Goal: Task Accomplishment & Management: Use online tool/utility

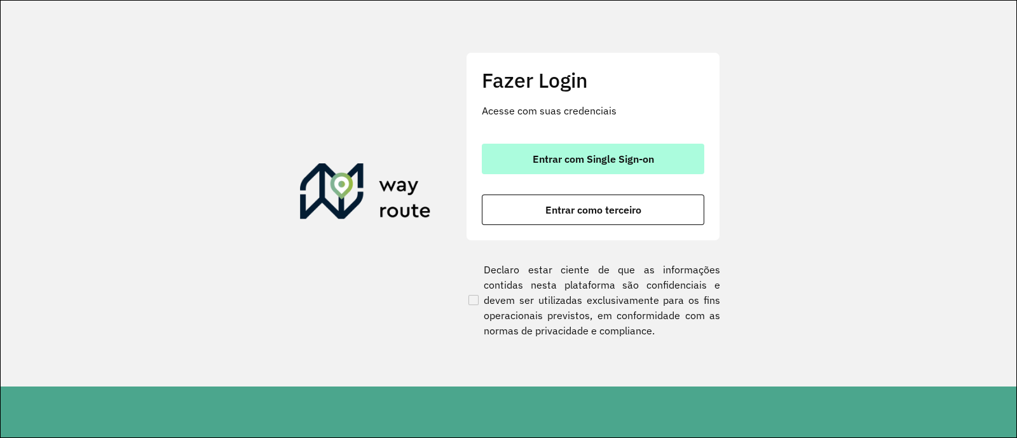
click at [607, 161] on span "Entrar com Single Sign-on" at bounding box center [592, 159] width 121 height 10
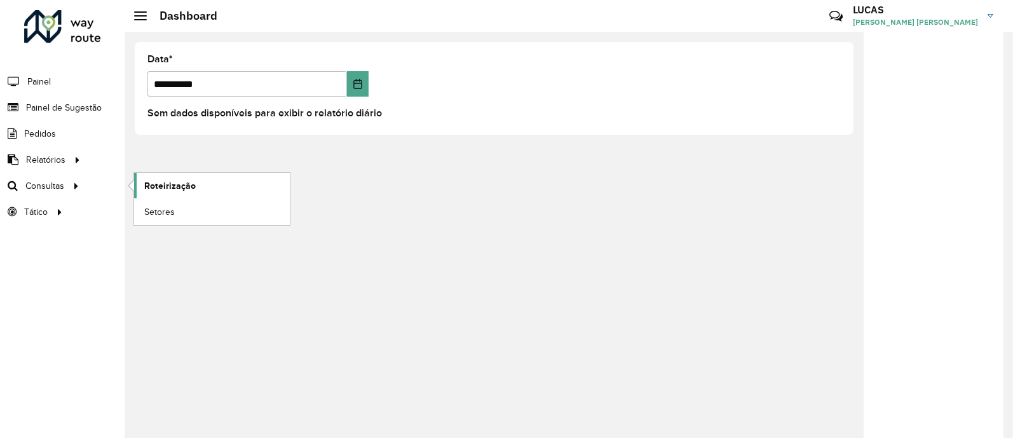
click at [165, 179] on span "Roteirização" at bounding box center [169, 185] width 51 height 13
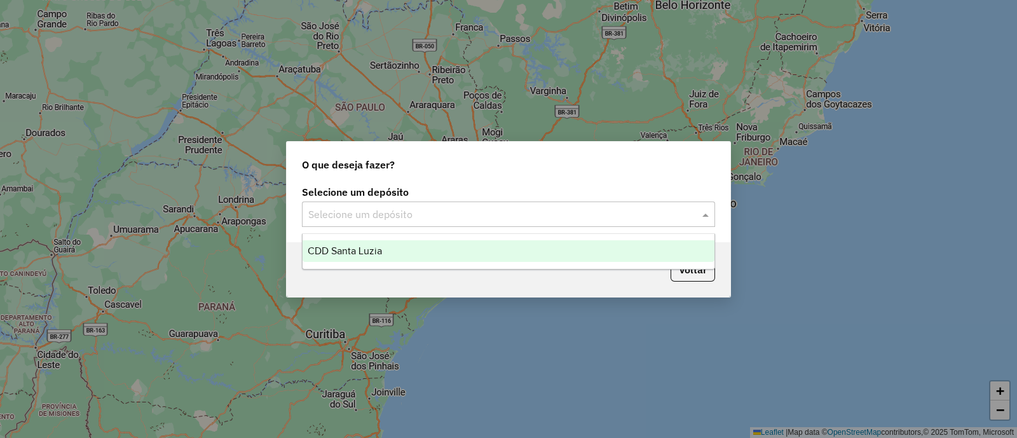
click at [313, 212] on input "text" at bounding box center [495, 214] width 375 height 15
click at [353, 262] on ng-dropdown-panel "CDD Santa Luzia" at bounding box center [508, 251] width 413 height 36
click at [355, 253] on span "CDD Santa Luzia" at bounding box center [345, 250] width 74 height 11
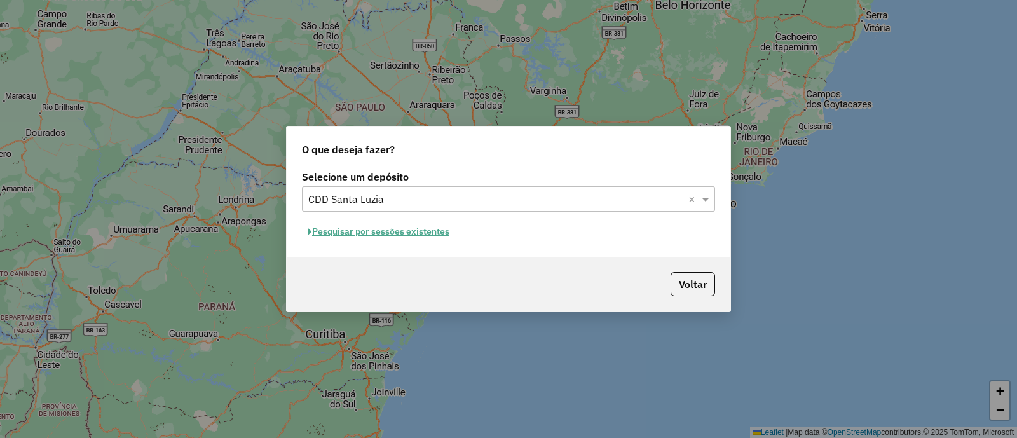
click at [381, 234] on button "Pesquisar por sessões existentes" at bounding box center [378, 232] width 153 height 20
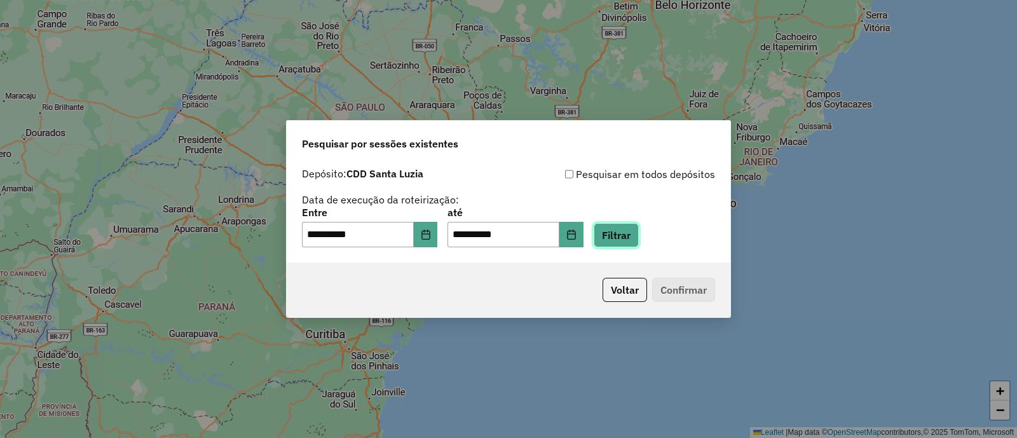
click at [635, 235] on button "Filtrar" at bounding box center [615, 235] width 45 height 24
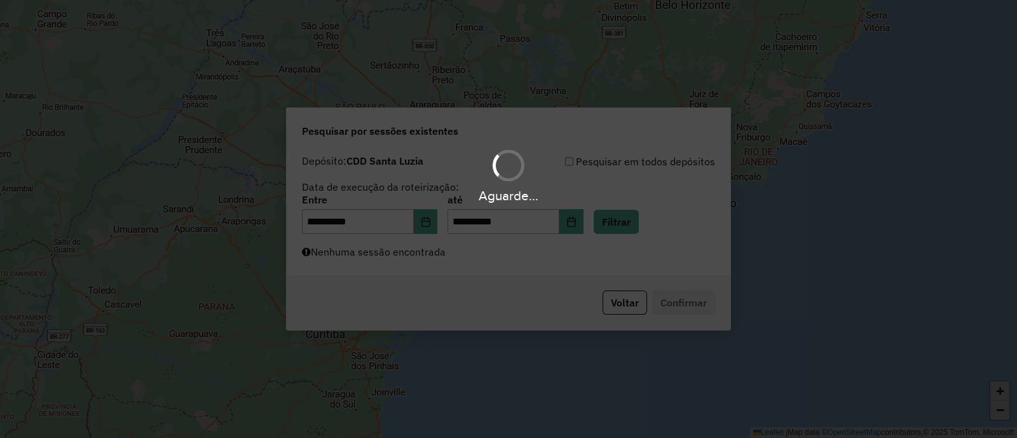
click at [530, 264] on div "Aguarde..." at bounding box center [508, 219] width 1017 height 438
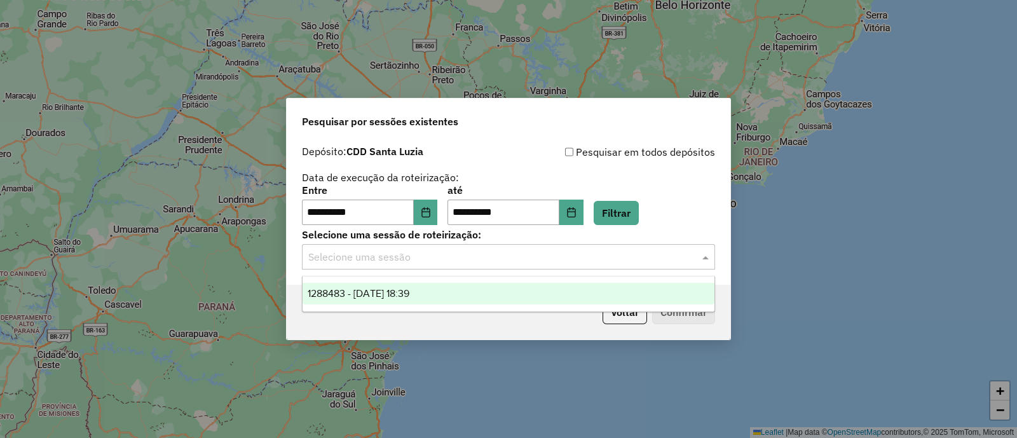
click at [530, 264] on input "text" at bounding box center [495, 257] width 375 height 15
click at [518, 285] on div "1288483 - 04/10/2025 18:39" at bounding box center [508, 294] width 412 height 22
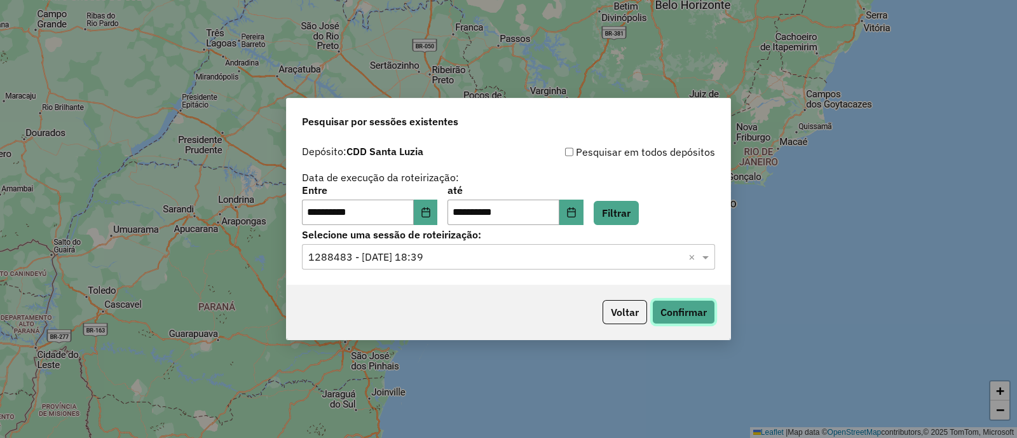
click at [694, 318] on button "Confirmar" at bounding box center [683, 312] width 63 height 24
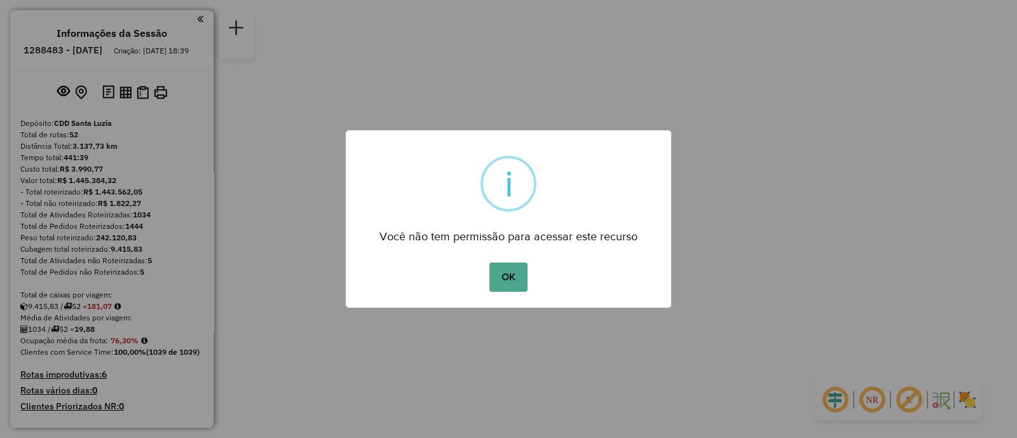
click at [514, 291] on div "OK No Cancel" at bounding box center [508, 277] width 325 height 36
click at [514, 287] on button "OK" at bounding box center [507, 276] width 37 height 29
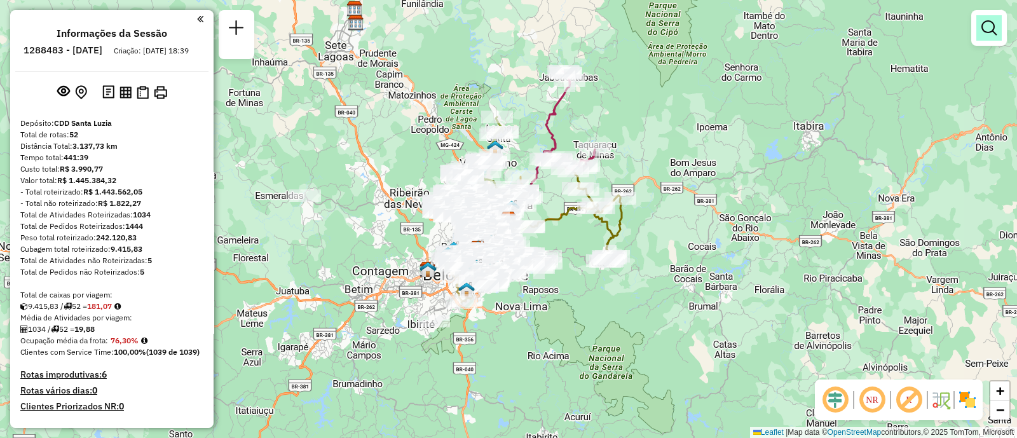
click at [992, 38] on link at bounding box center [988, 27] width 25 height 25
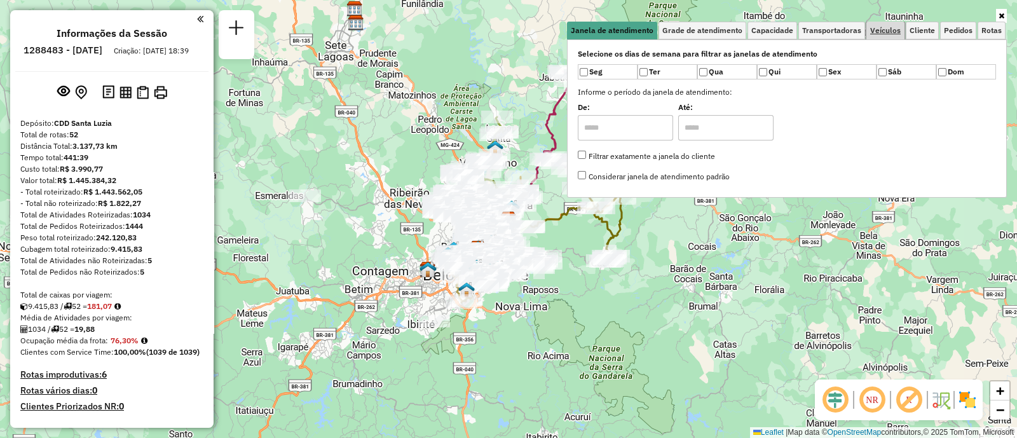
click at [890, 24] on link "Veículos" at bounding box center [885, 31] width 38 height 18
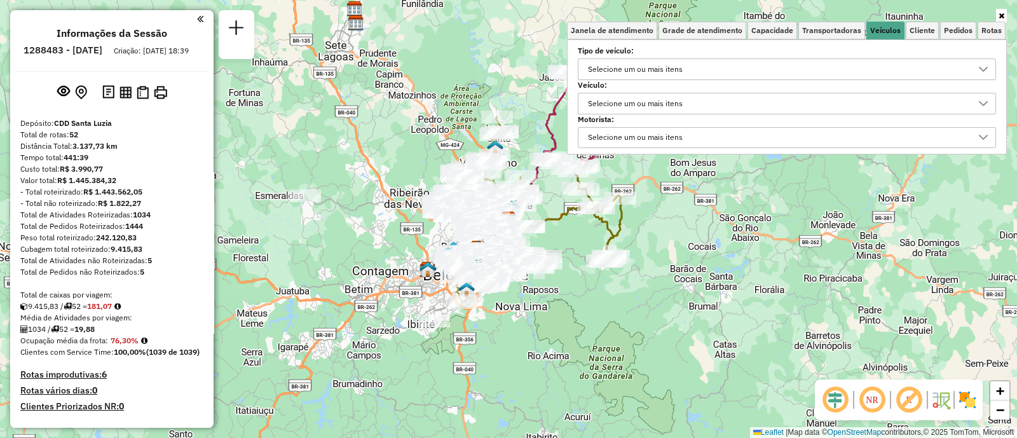
click at [637, 104] on div "Selecione um ou mais itens" at bounding box center [635, 103] width 104 height 20
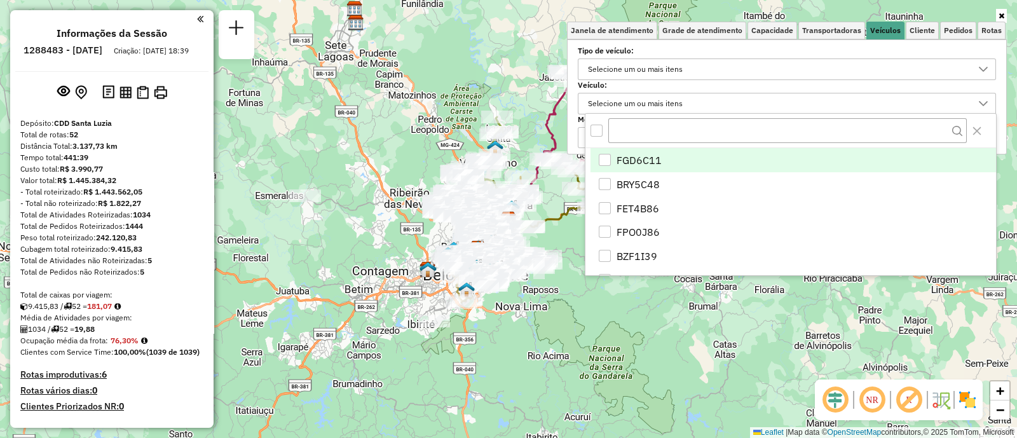
scroll to position [6, 43]
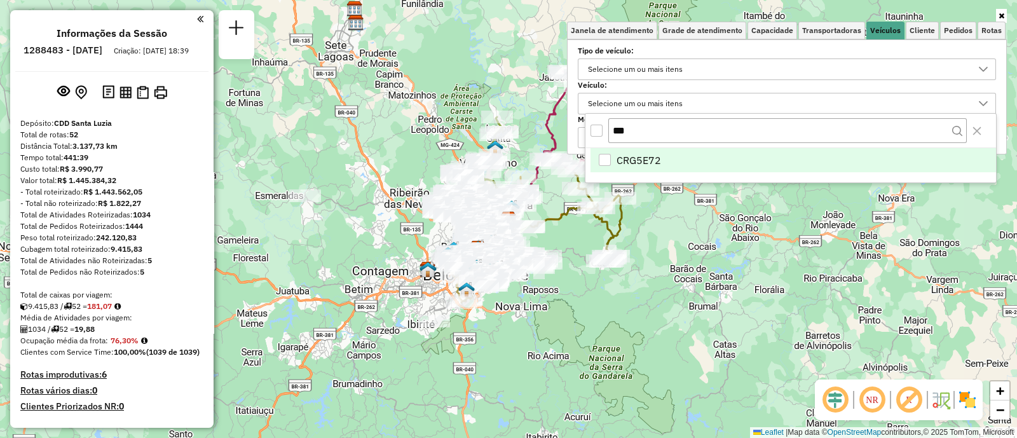
type input "***"
click at [618, 160] on span "CRG5E72" at bounding box center [638, 159] width 44 height 15
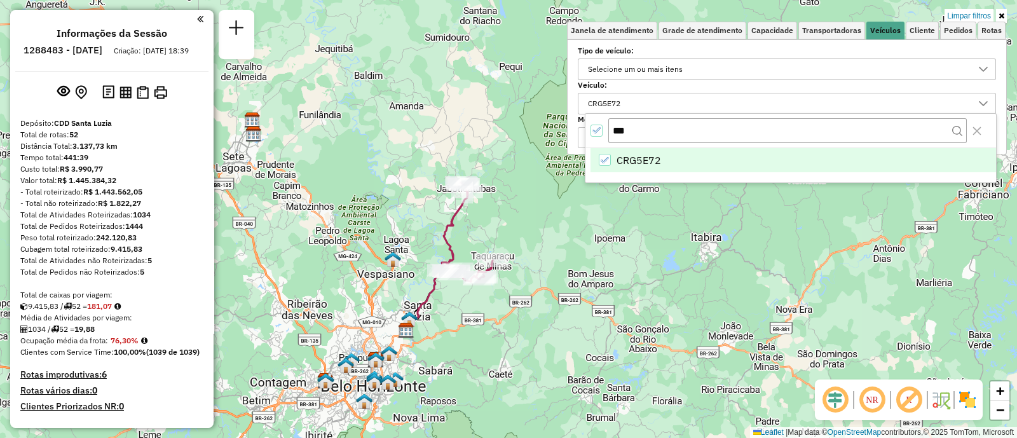
drag, startPoint x: 597, startPoint y: 259, endPoint x: 494, endPoint y: 370, distance: 151.1
click at [494, 370] on div "Limpar filtros Janela de atendimento Grade de atendimento Capacidade Transporta…" at bounding box center [508, 219] width 1017 height 438
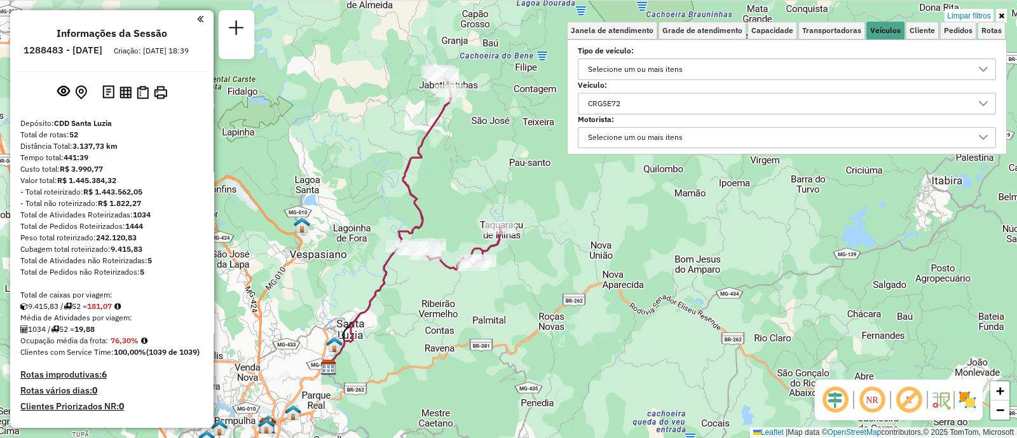
drag, startPoint x: 527, startPoint y: 320, endPoint x: 537, endPoint y: 400, distance: 80.1
click at [537, 400] on div "Limpar filtros Janela de atendimento Grade de atendimento Capacidade Transporta…" at bounding box center [508, 219] width 1017 height 438
click at [318, 356] on div "Limpar filtros Janela de atendimento Grade de atendimento Capacidade Transporta…" at bounding box center [508, 219] width 1017 height 438
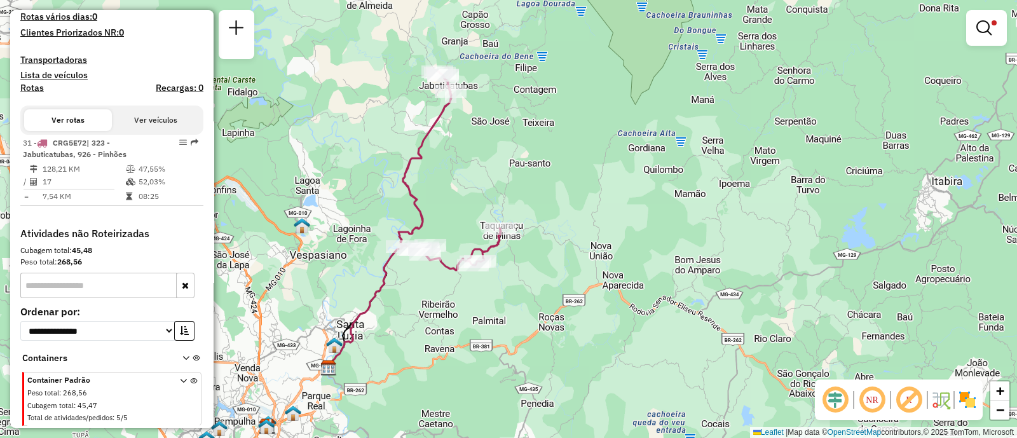
scroll to position [379, 0]
click at [363, 304] on icon at bounding box center [369, 306] width 85 height 123
select select "**********"
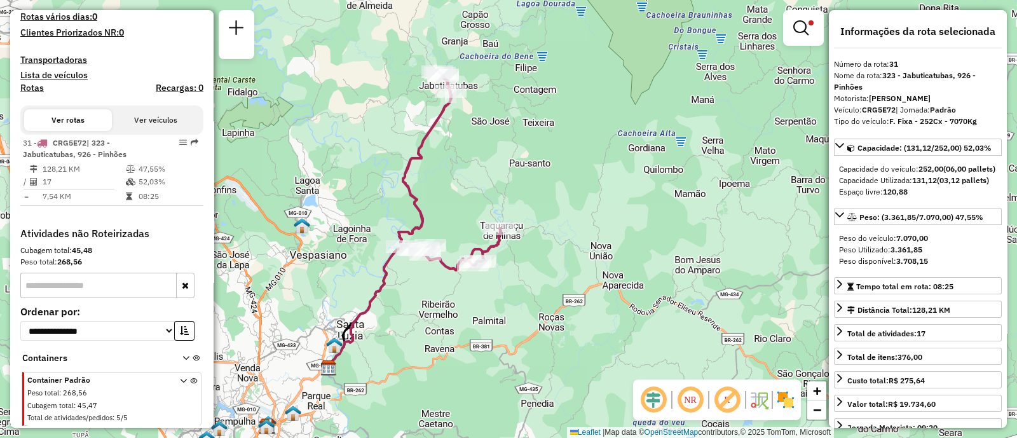
scroll to position [395, 0]
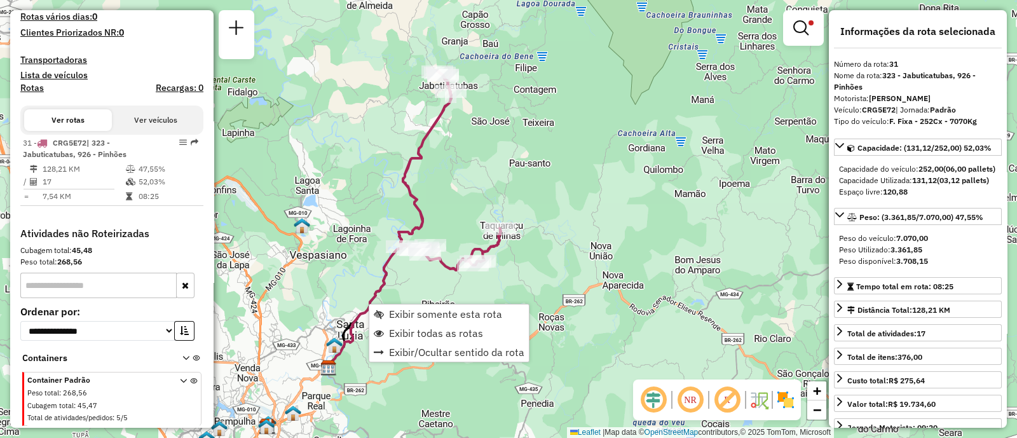
click at [368, 303] on icon at bounding box center [369, 306] width 85 height 123
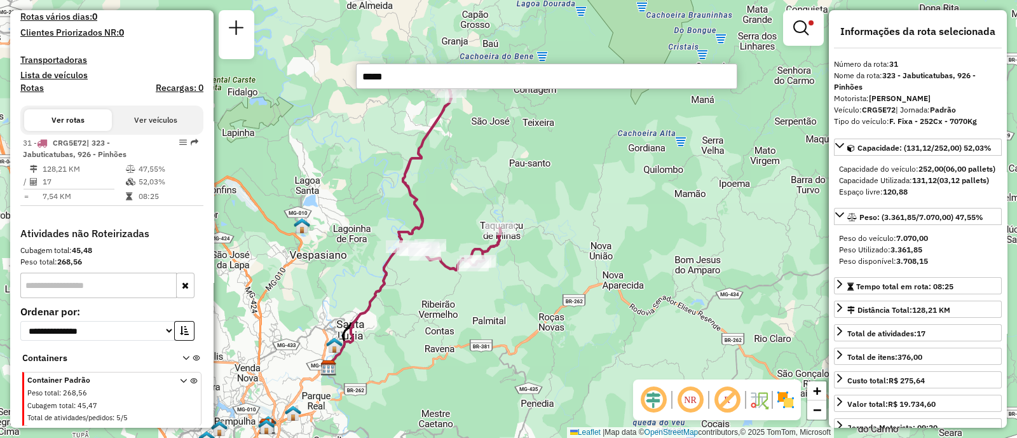
type input "*****"
click at [489, 151] on div "Limpar filtros Janela de atendimento Grade de atendimento Capacidade Transporta…" at bounding box center [508, 219] width 1017 height 438
